Goal: Information Seeking & Learning: Learn about a topic

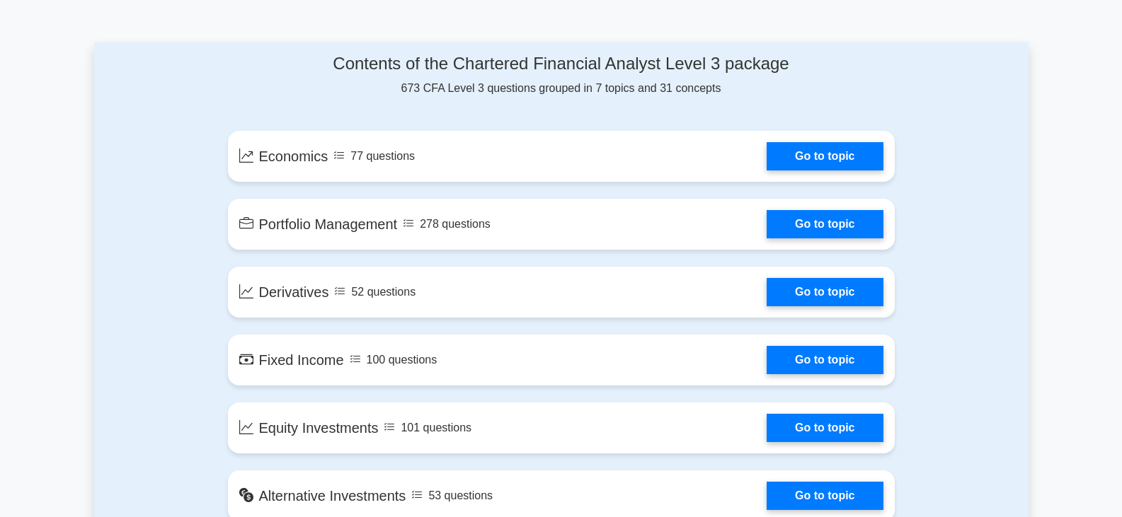
scroll to position [779, 0]
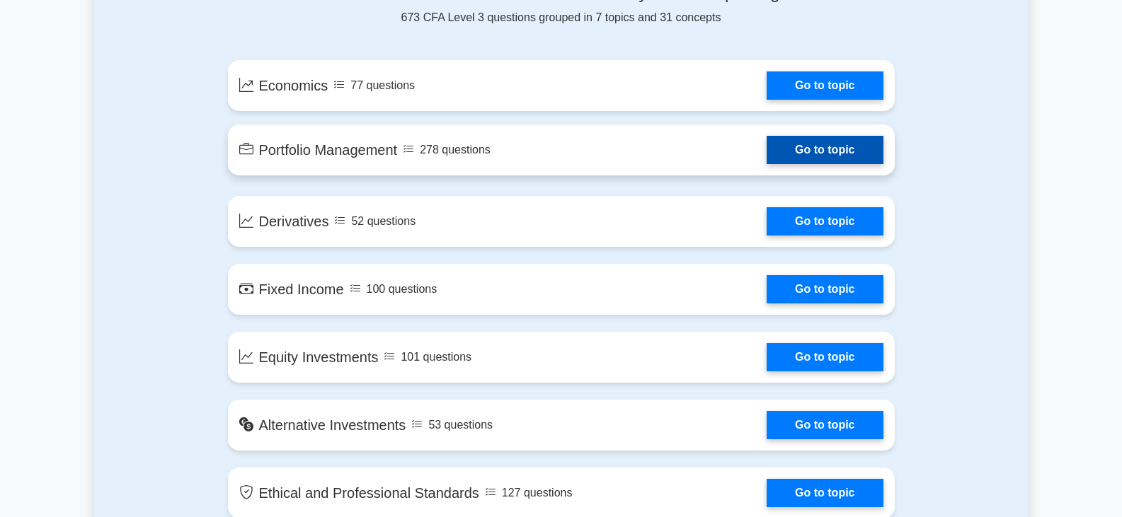
click at [767, 152] on link "Go to topic" at bounding box center [825, 150] width 116 height 28
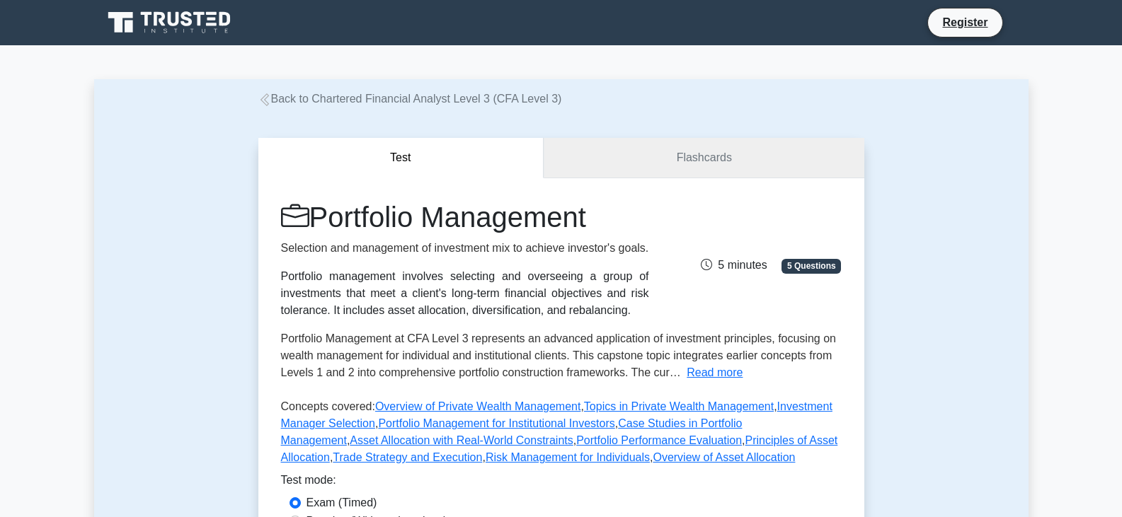
click at [661, 149] on link "Flashcards" at bounding box center [704, 158] width 320 height 40
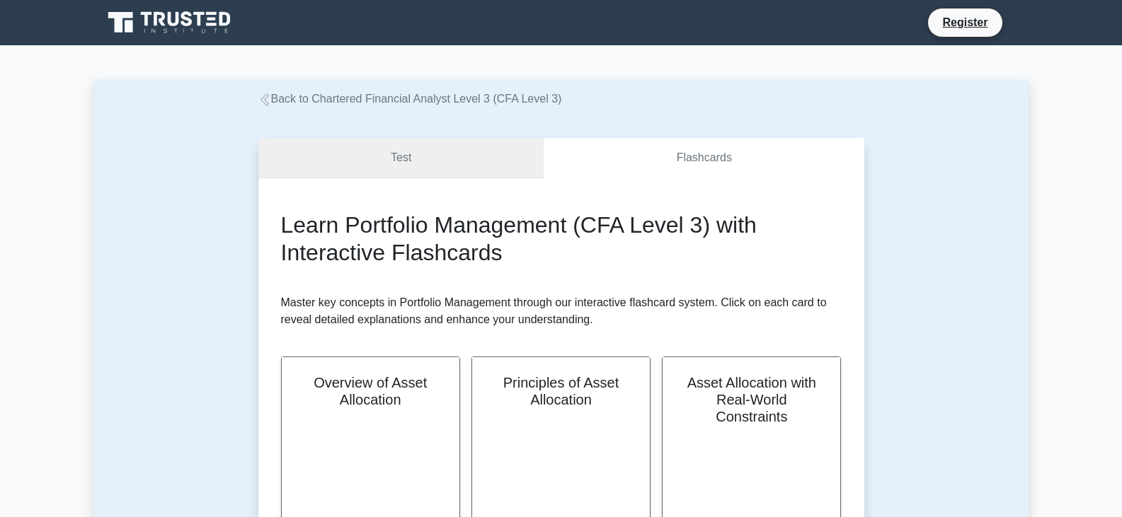
click at [447, 170] on link "Test" at bounding box center [401, 158] width 286 height 40
